Goal: Task Accomplishment & Management: Use online tool/utility

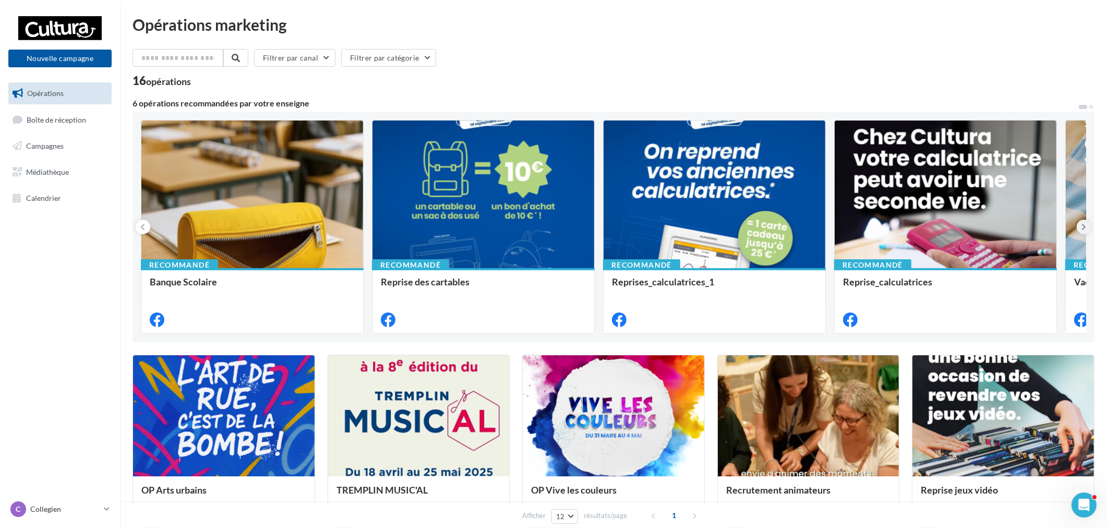
click at [1084, 228] on icon at bounding box center [1083, 227] width 5 height 10
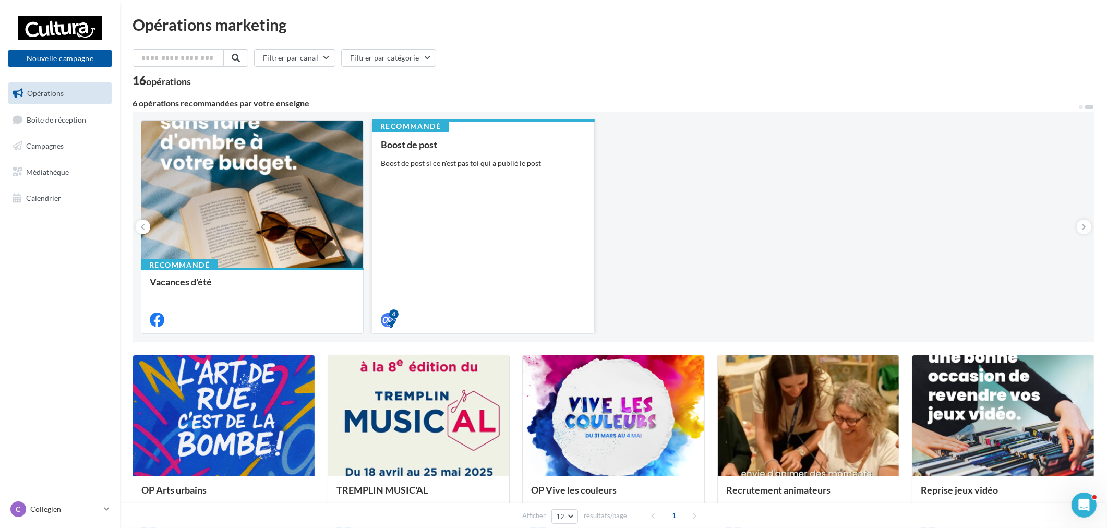
click at [515, 160] on div "Boost de post si ce n'est pas toi qui a publié le post" at bounding box center [483, 163] width 205 height 10
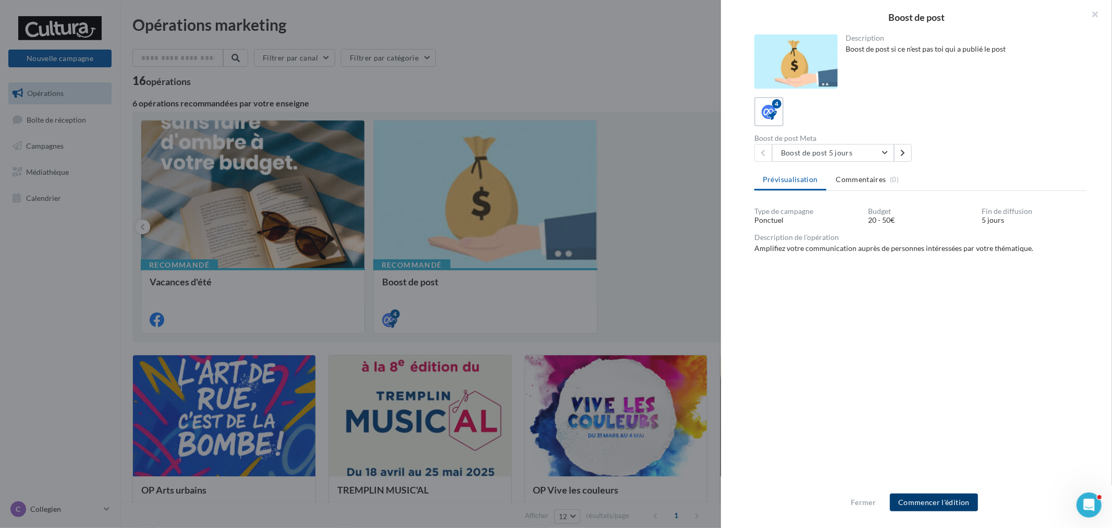
click at [951, 495] on button "Commencer l'édition" at bounding box center [934, 502] width 88 height 18
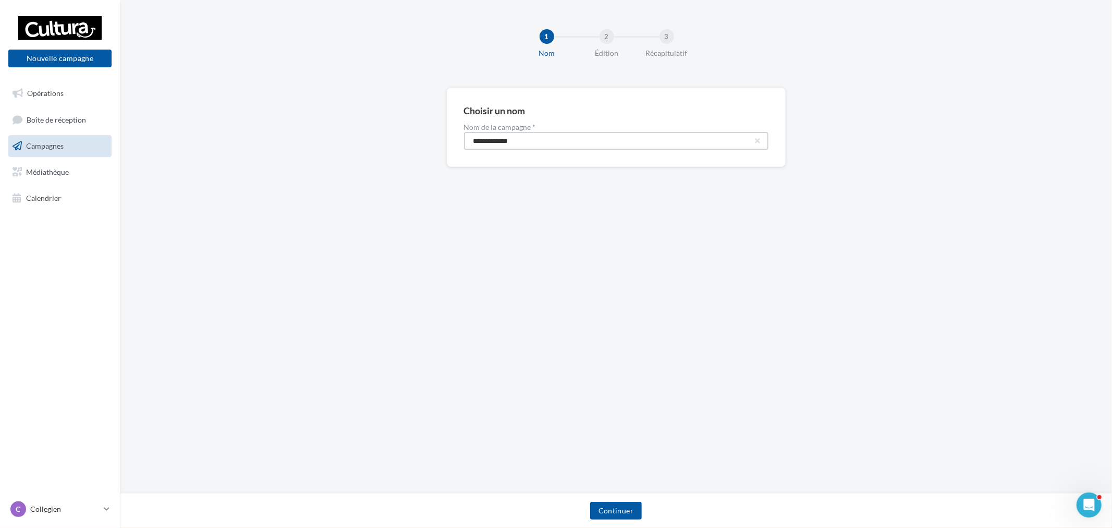
drag, startPoint x: 540, startPoint y: 142, endPoint x: 247, endPoint y: 72, distance: 300.9
click at [413, 125] on div "**********" at bounding box center [616, 144] width 992 height 113
paste input "****"
type input "**********"
click at [617, 514] on button "Continuer" at bounding box center [616, 511] width 52 height 18
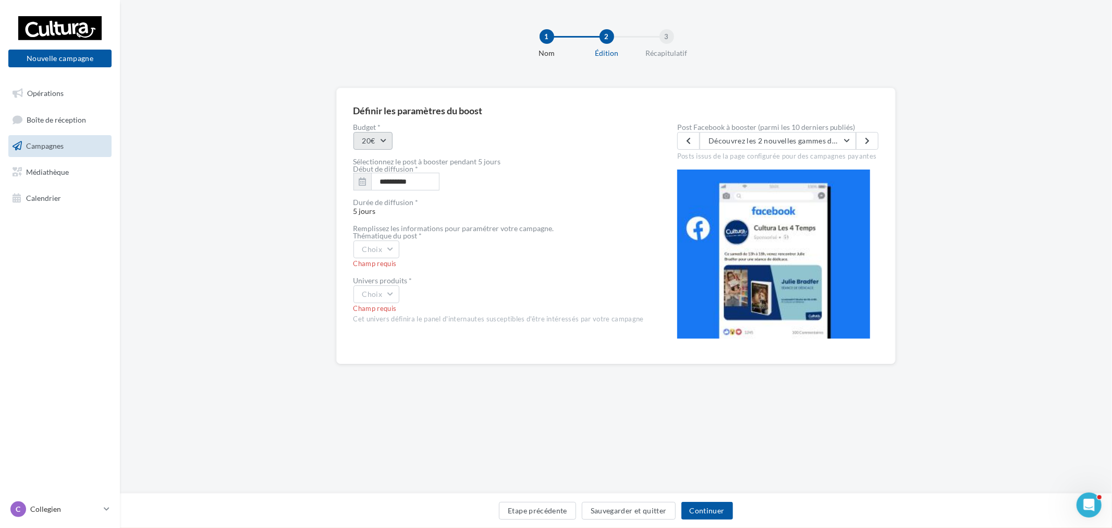
click at [378, 144] on button "20€" at bounding box center [373, 141] width 39 height 18
click at [381, 158] on div "20€" at bounding box center [418, 167] width 129 height 27
click at [382, 251] on button "Choix" at bounding box center [377, 249] width 46 height 18
click at [752, 135] on button "Découvrez les 2 nouvelles gammes de cahiers Clairefontaine adaptés aux enfants …" at bounding box center [778, 141] width 156 height 18
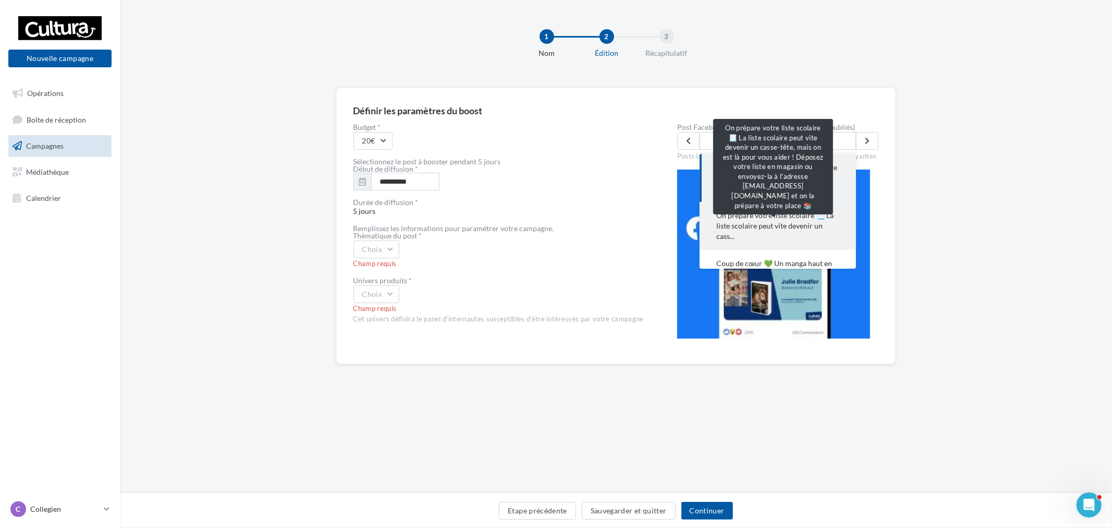
click at [794, 221] on span "On prépare votre liste scolaire 📃 La liste scolaire peut vite devenir un cass..." at bounding box center [777, 225] width 123 height 31
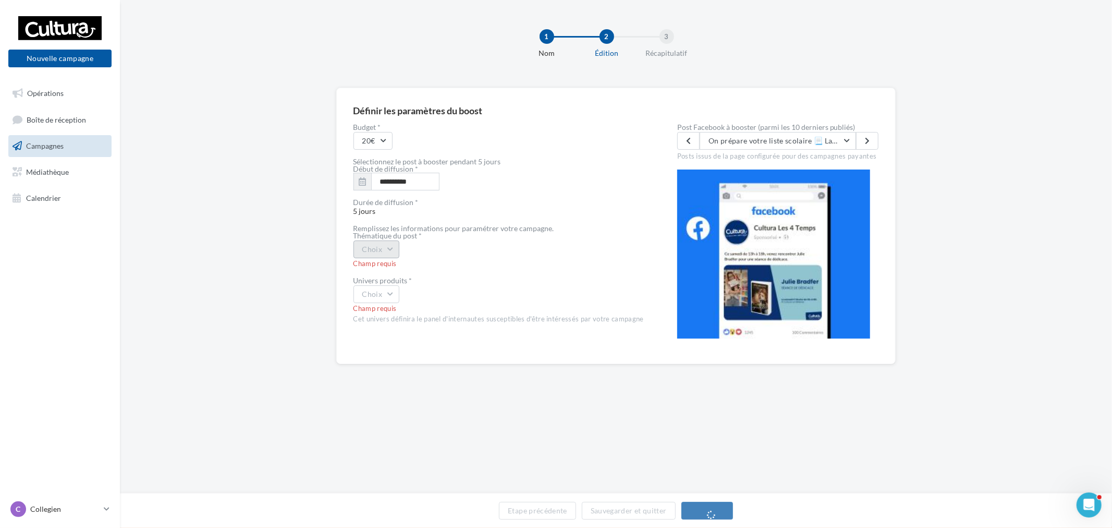
click at [394, 257] on button "Choix" at bounding box center [377, 249] width 46 height 18
drag, startPoint x: 397, startPoint y: 348, endPoint x: 397, endPoint y: 334, distance: 14.1
click at [399, 348] on div "Autre" at bounding box center [418, 354] width 129 height 27
click at [394, 304] on div "Champ requis" at bounding box center [499, 308] width 290 height 9
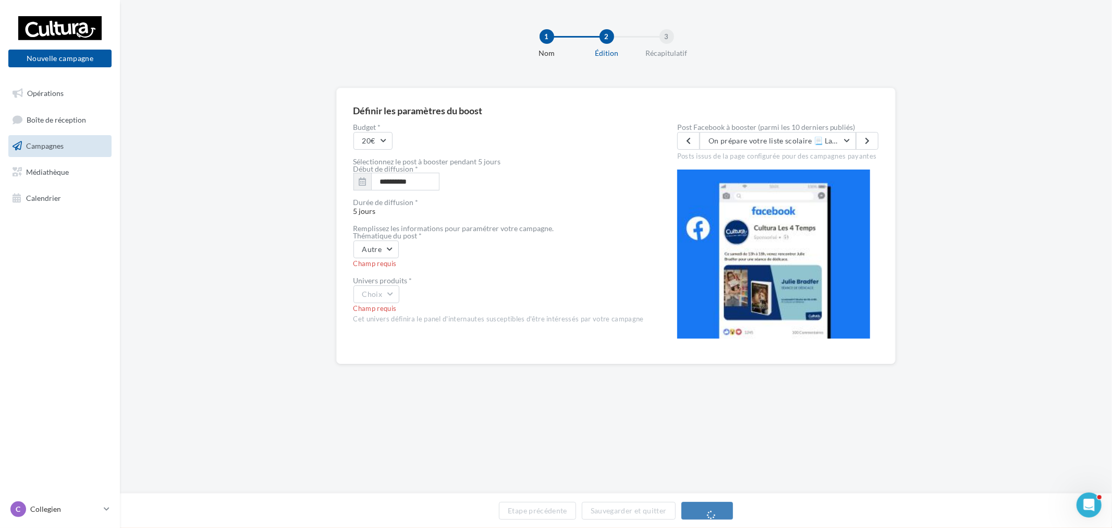
click at [381, 284] on div "Univers produits *" at bounding box center [499, 280] width 290 height 7
click at [380, 304] on div "Champ requis" at bounding box center [499, 308] width 290 height 9
click at [383, 278] on button "Choix" at bounding box center [377, 284] width 46 height 18
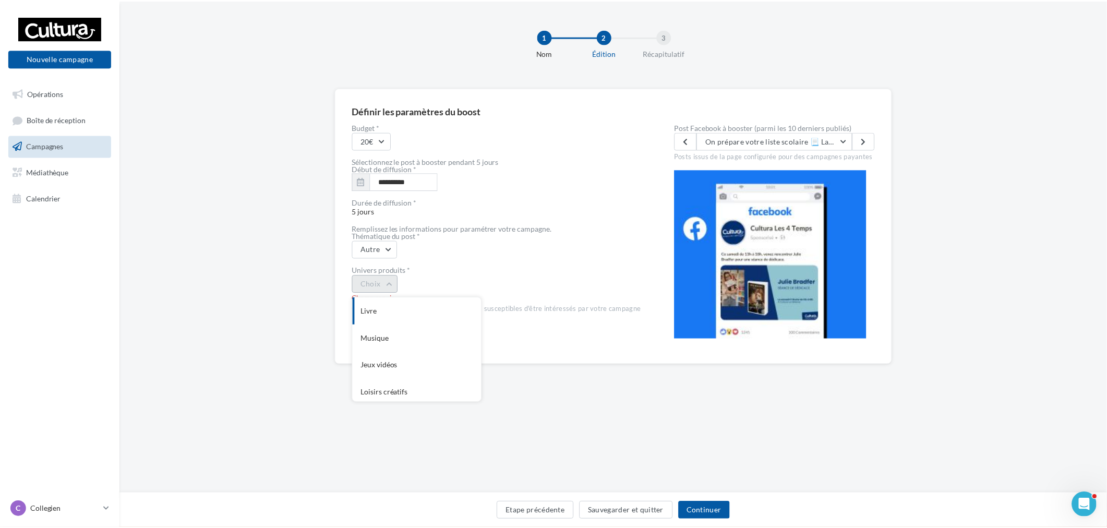
scroll to position [85, 0]
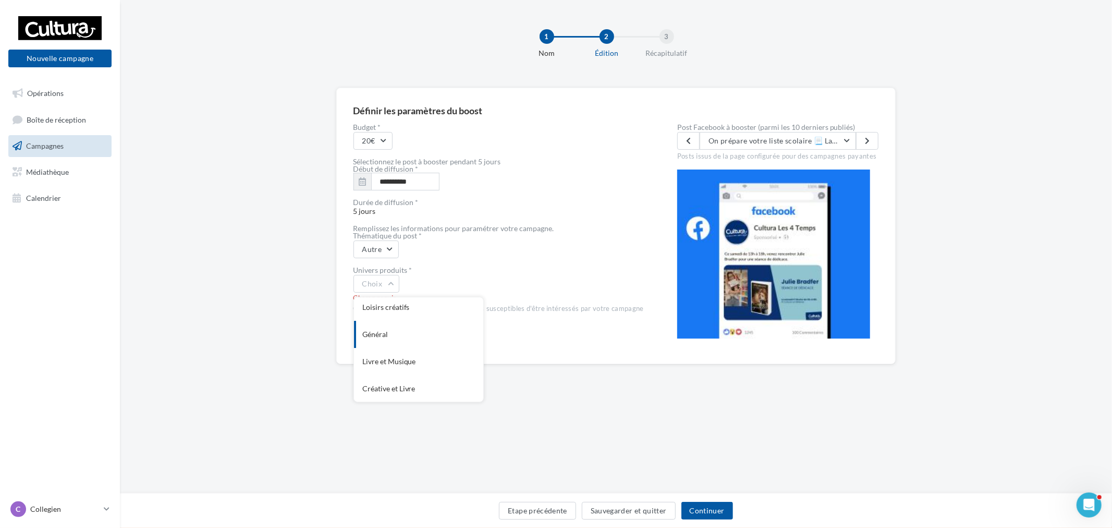
click at [395, 339] on div "Général" at bounding box center [418, 334] width 129 height 27
click at [536, 276] on div "Général" at bounding box center [499, 284] width 290 height 18
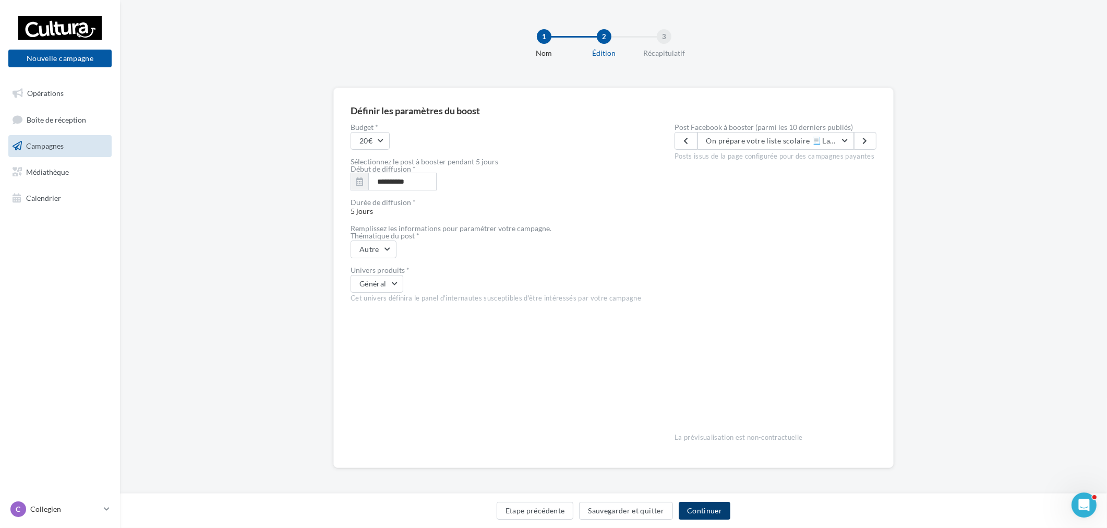
click at [711, 512] on button "Continuer" at bounding box center [704, 511] width 52 height 18
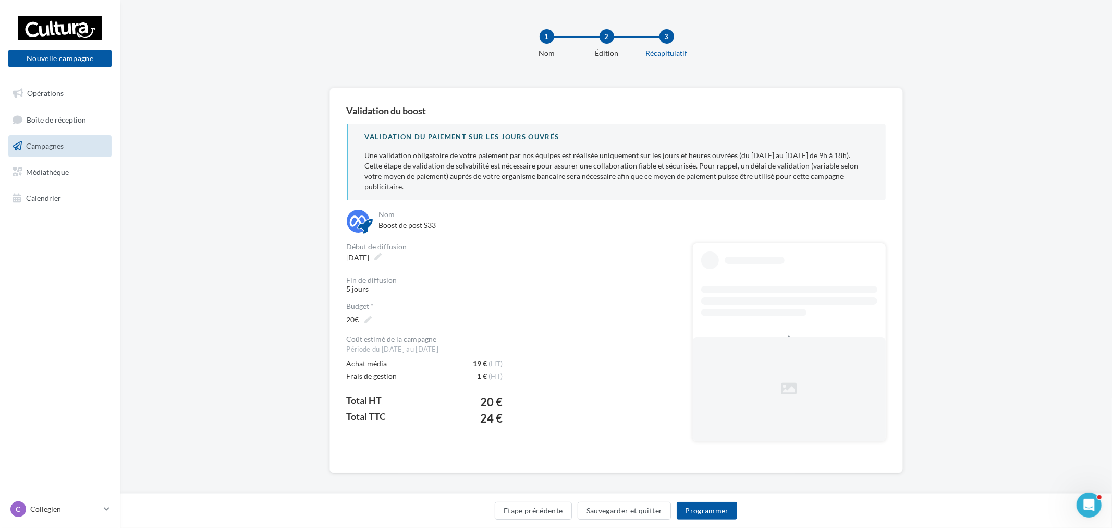
click at [690, 501] on div "Etape précédente Sauvegarder et quitter Programmer" at bounding box center [616, 510] width 992 height 35
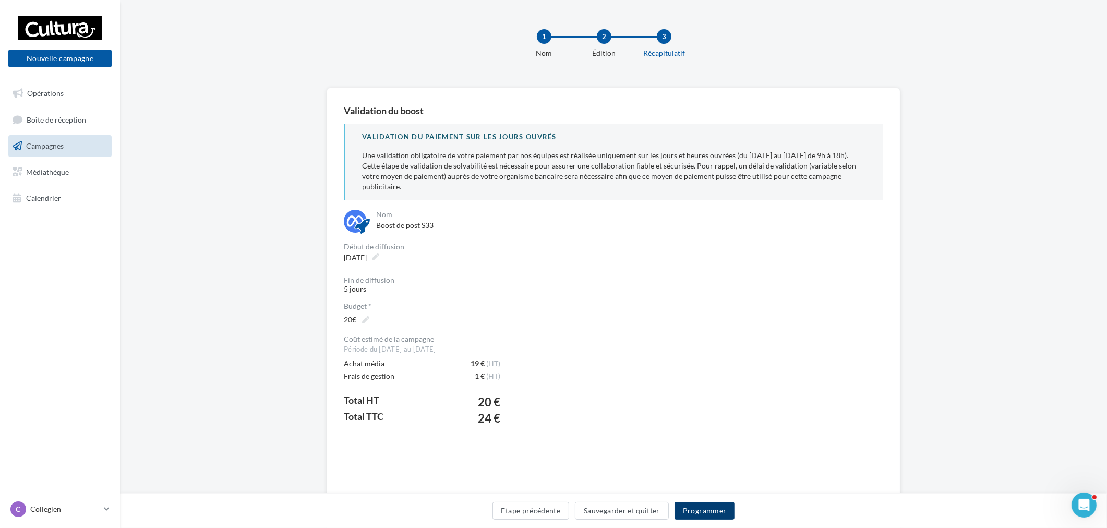
click at [703, 512] on button "Programmer" at bounding box center [704, 511] width 60 height 18
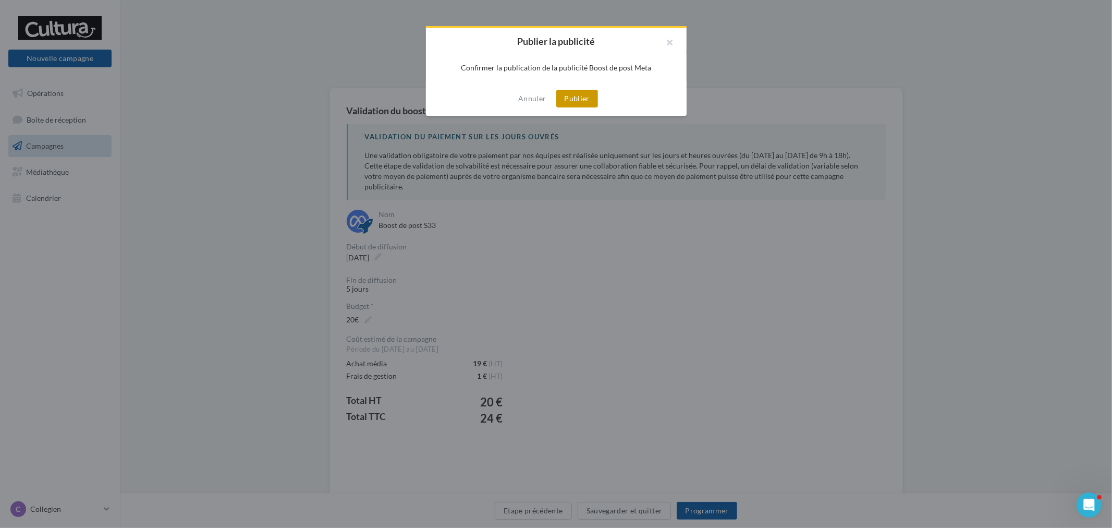
click at [572, 100] on button "Publier" at bounding box center [577, 99] width 42 height 18
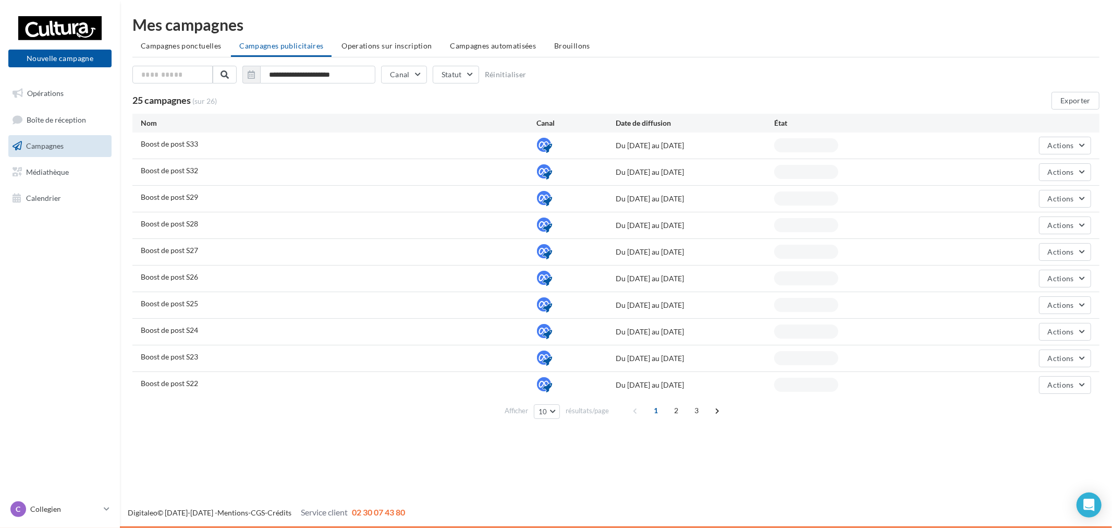
click at [89, 508] on p "Collegien" at bounding box center [64, 509] width 69 height 10
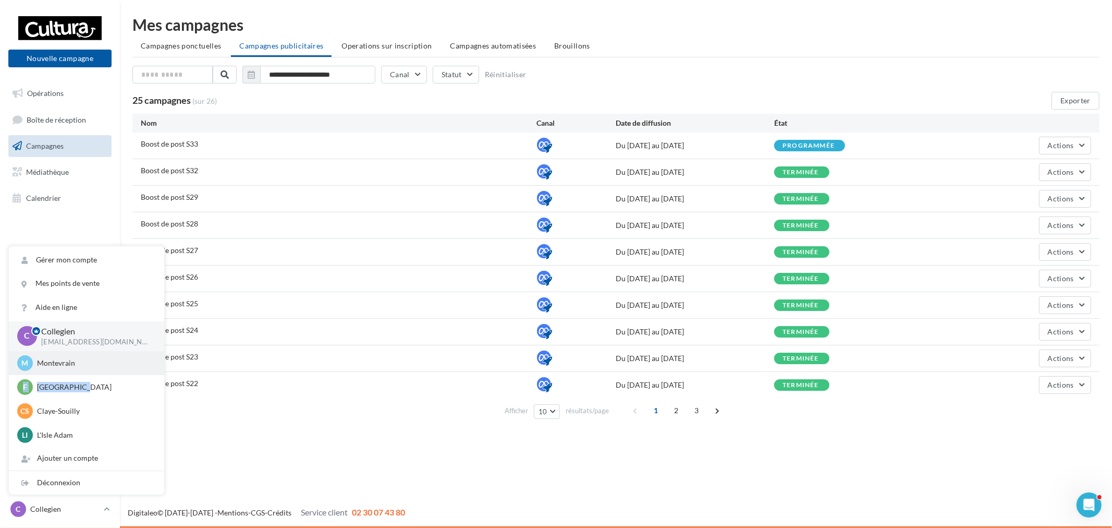
click at [86, 374] on div "C Collegien [EMAIL_ADDRESS][DOMAIN_NAME] M Montevrain [EMAIL_ADDRESS][DOMAIN_NA…" at bounding box center [86, 420] width 155 height 198
click at [93, 368] on div "M Montevrain [EMAIL_ADDRESS][DOMAIN_NAME]" at bounding box center [86, 363] width 139 height 16
click at [100, 362] on p "Montevrain" at bounding box center [94, 363] width 115 height 10
